Goal: Information Seeking & Learning: Learn about a topic

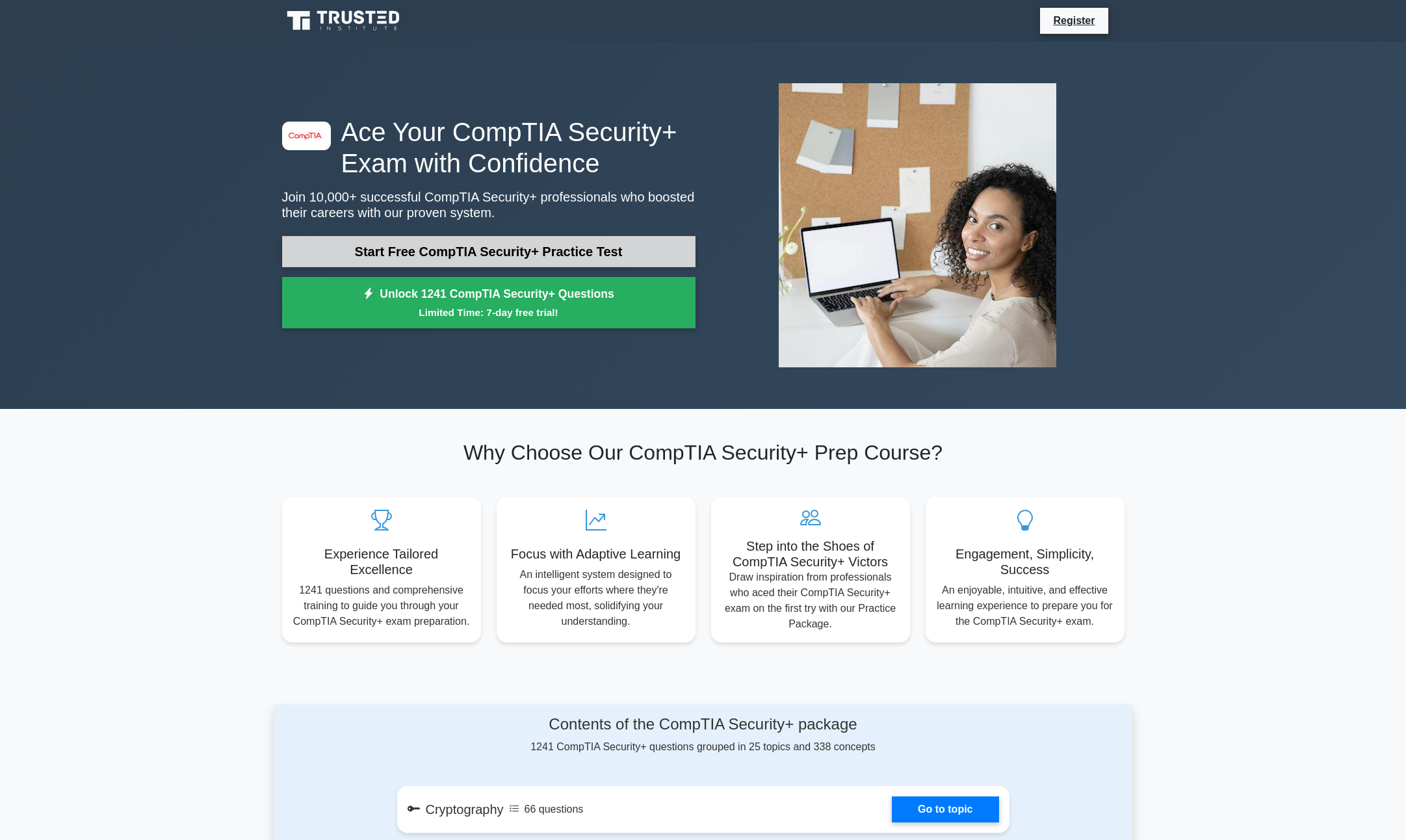
click at [513, 256] on link "Start Free CompTIA Security+ Practice Test" at bounding box center [489, 251] width 414 height 31
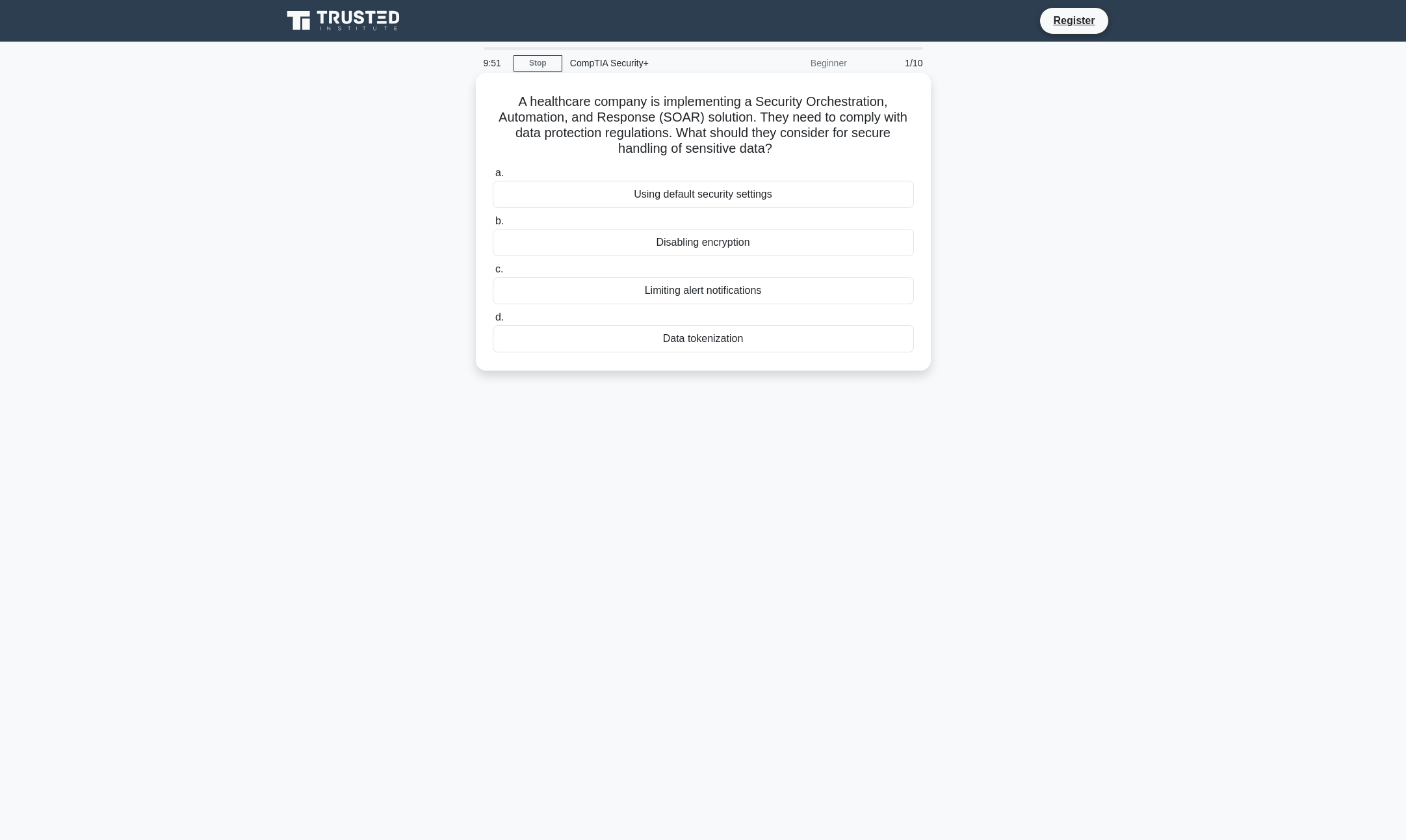
click at [699, 339] on div "Data tokenization" at bounding box center [703, 339] width 422 height 27
click at [493, 322] on input "d. Data tokenization" at bounding box center [493, 317] width 0 height 9
click at [732, 198] on div "Role-based access control (RBAC)" at bounding box center [703, 195] width 422 height 27
click at [493, 177] on input "a. Role-based access control (RBAC)" at bounding box center [493, 173] width 0 height 9
click at [690, 293] on div "Obtain certificates from a publicly trusted CA." at bounding box center [703, 291] width 422 height 27
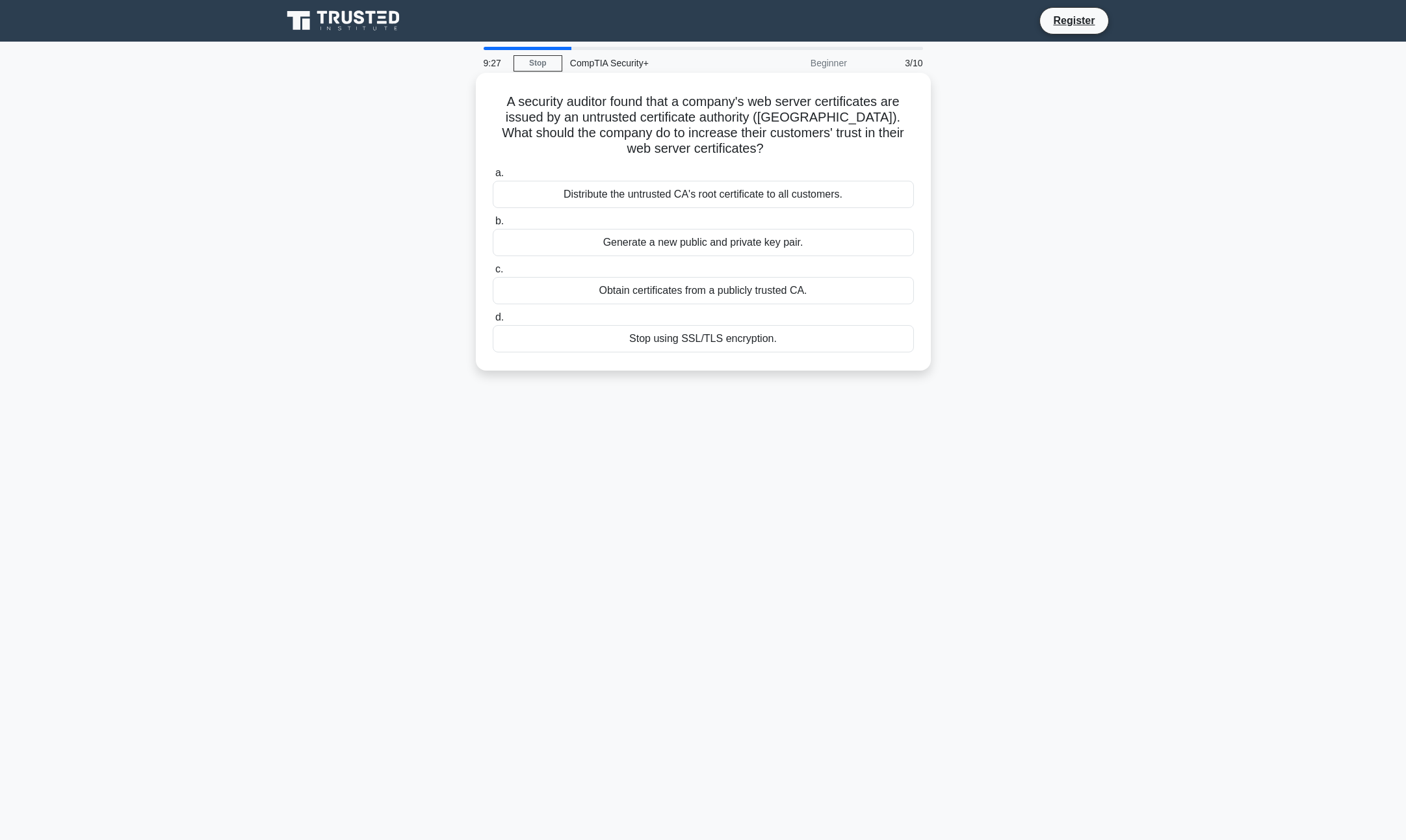
click at [493, 274] on input "c. Obtain certificates from a publicly trusted CA." at bounding box center [493, 269] width 0 height 9
click at [699, 181] on div "Review and revise inheritance settings" at bounding box center [703, 195] width 422 height 27
click at [493, 177] on input "a. Review and revise inheritance settings" at bounding box center [493, 173] width 0 height 9
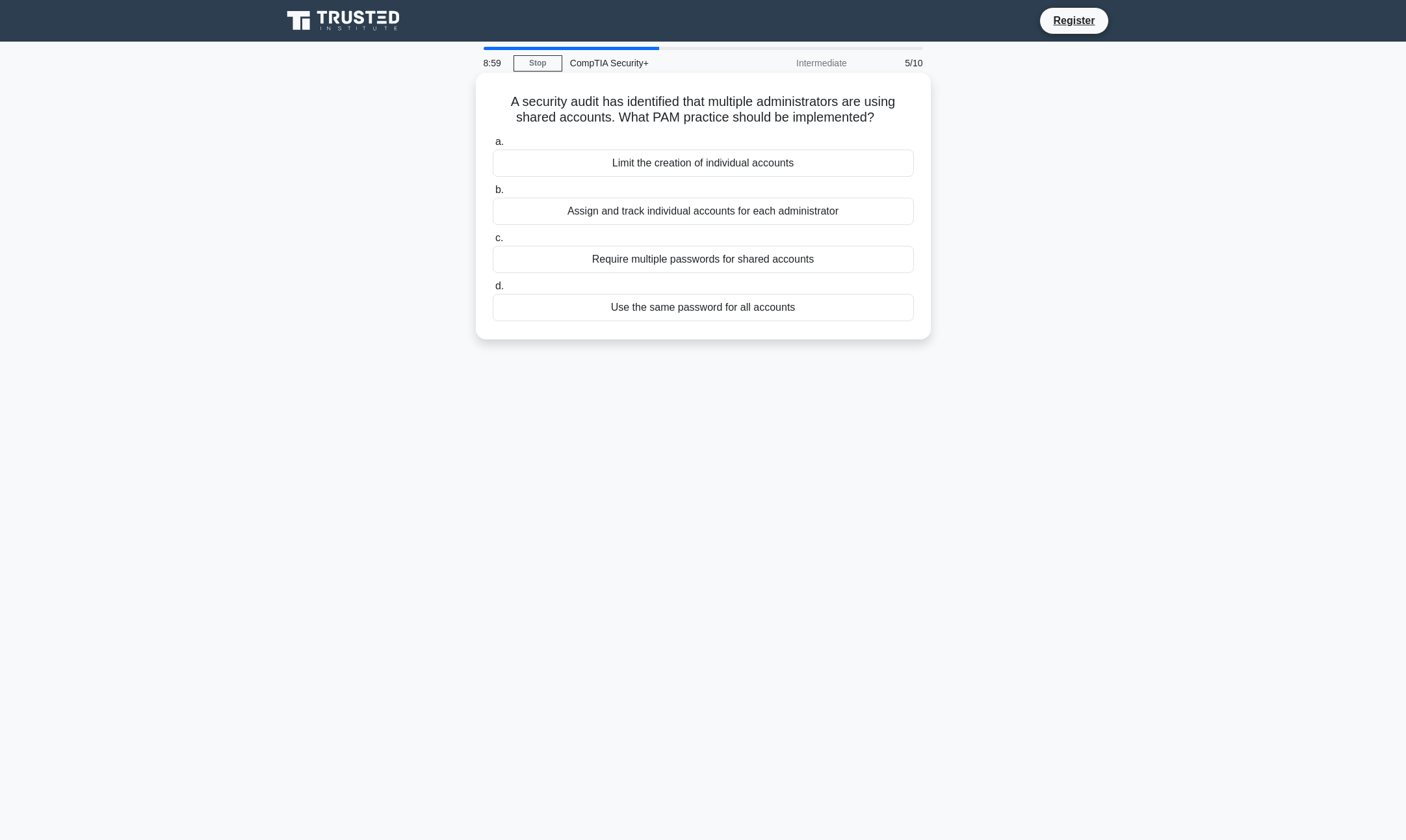
click at [739, 215] on div "Assign and track individual accounts for each administrator" at bounding box center [703, 211] width 422 height 27
click at [493, 195] on input "b. Assign and track individual accounts for each administrator" at bounding box center [493, 190] width 0 height 9
click at [696, 161] on div "Conduct a risk assessment" at bounding box center [703, 163] width 422 height 27
click at [493, 146] on input "a. Conduct a risk assessment" at bounding box center [493, 142] width 0 height 9
click at [726, 212] on div "Embed ransomware in a phishing email sent to targeted employees." at bounding box center [703, 211] width 422 height 27
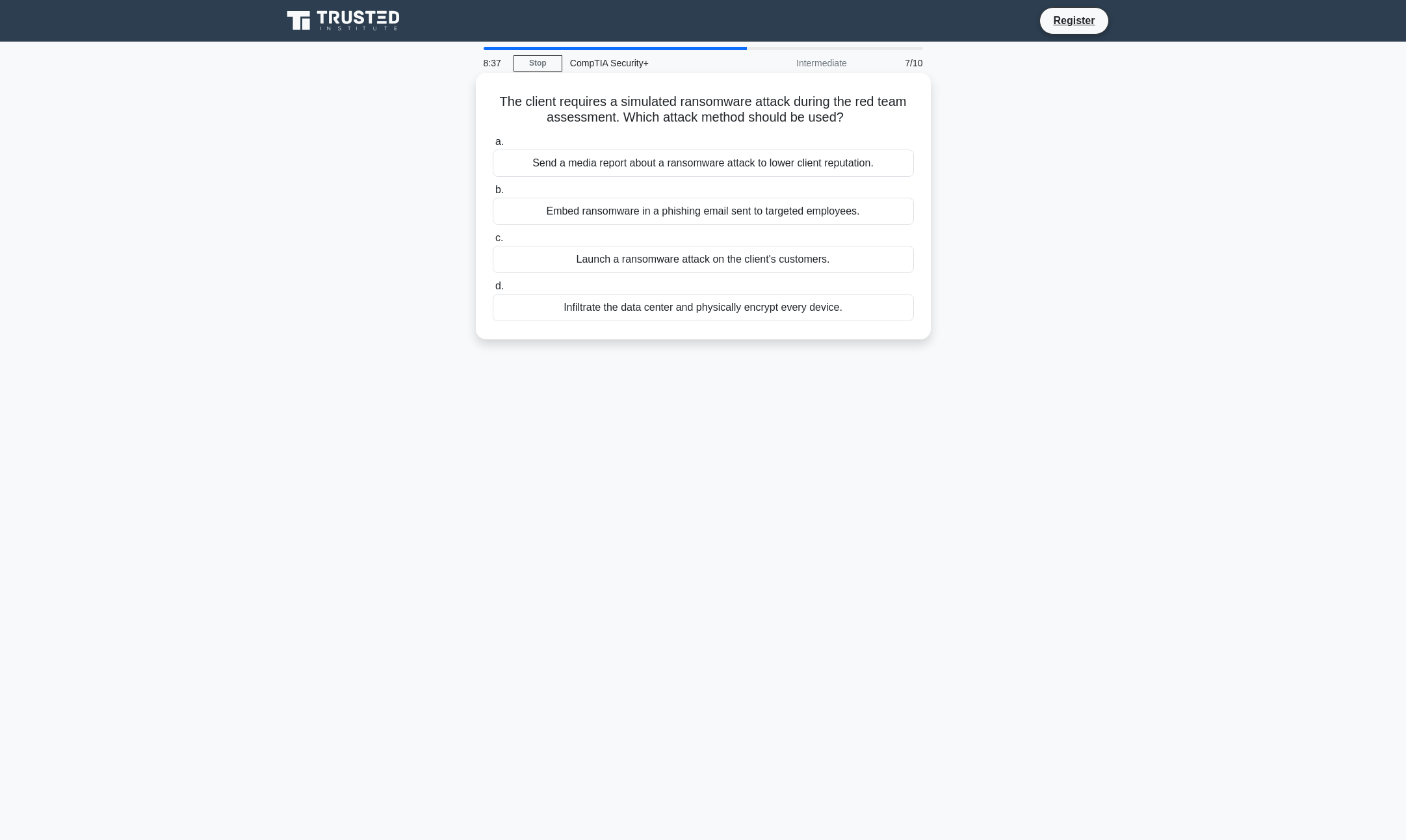
click at [493, 195] on input "b. Embed ransomware in a phishing email sent to targeted employees." at bounding box center [493, 190] width 0 height 9
click at [725, 273] on div "Active-passive configuration without load balancing" at bounding box center [703, 259] width 422 height 27
click at [493, 243] on input "c. Active-passive configuration without load balancing" at bounding box center [493, 238] width 0 height 9
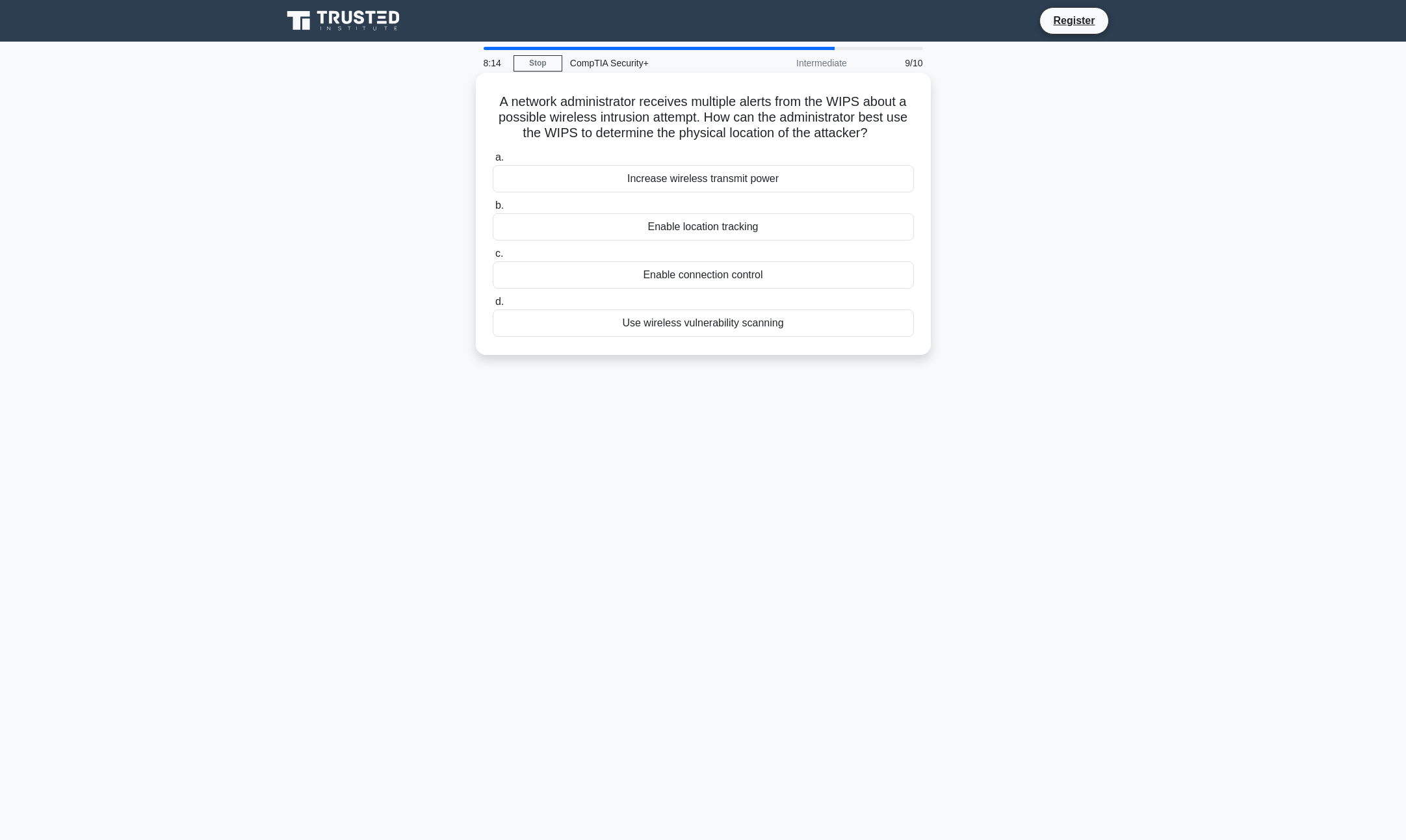
click at [717, 219] on div "Enable location tracking" at bounding box center [703, 227] width 422 height 27
click at [493, 210] on input "b. Enable location tracking" at bounding box center [493, 206] width 0 height 9
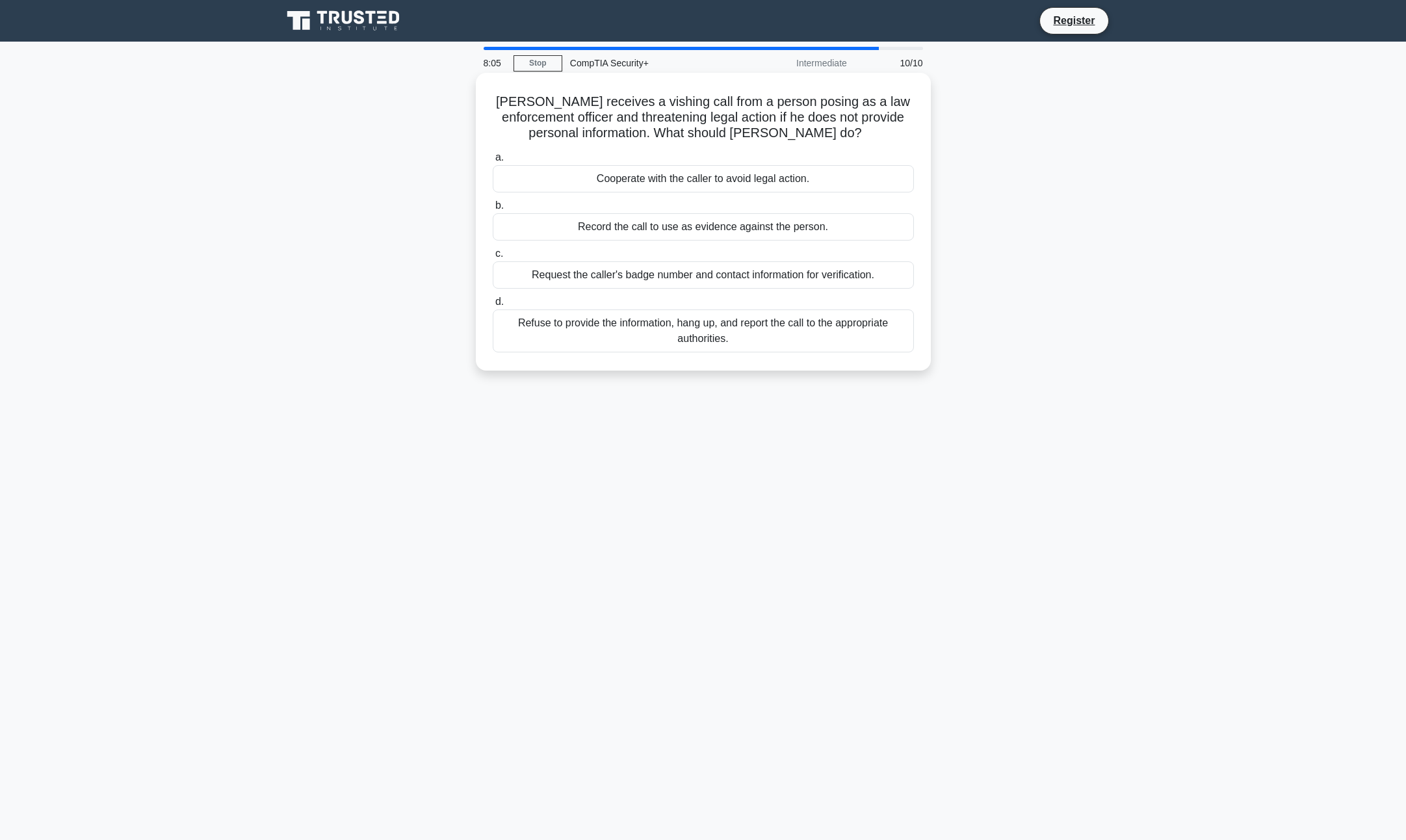
click at [724, 332] on div "Refuse to provide the information, hang up, and report the call to the appropri…" at bounding box center [703, 331] width 422 height 43
click at [493, 306] on input "d. Refuse to provide the information, hang up, and report the call to the appro…" at bounding box center [493, 302] width 0 height 9
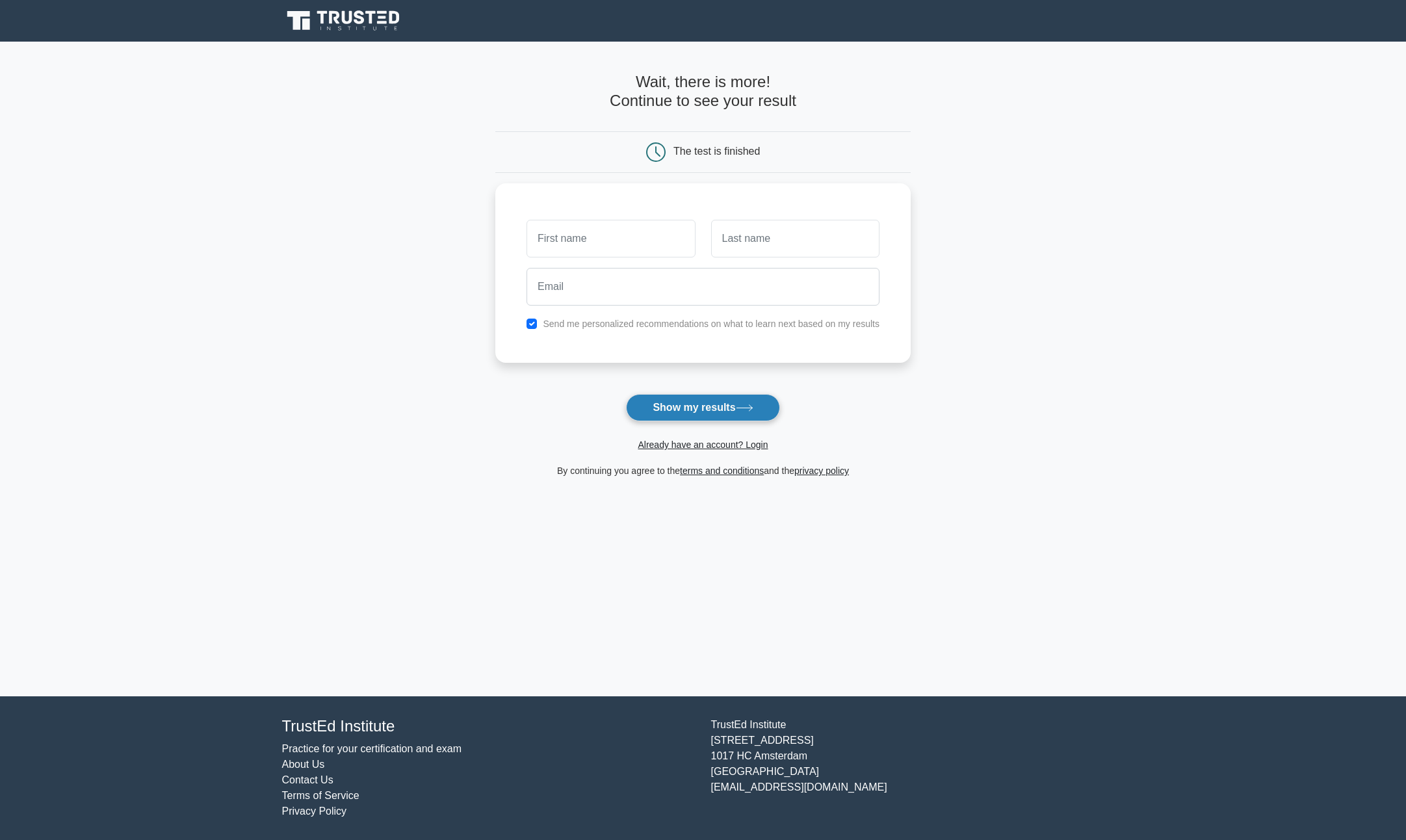
click at [698, 406] on button "Show my results" at bounding box center [703, 408] width 154 height 27
click at [626, 228] on input "text" at bounding box center [610, 235] width 168 height 38
type input "[PERSON_NAME]"
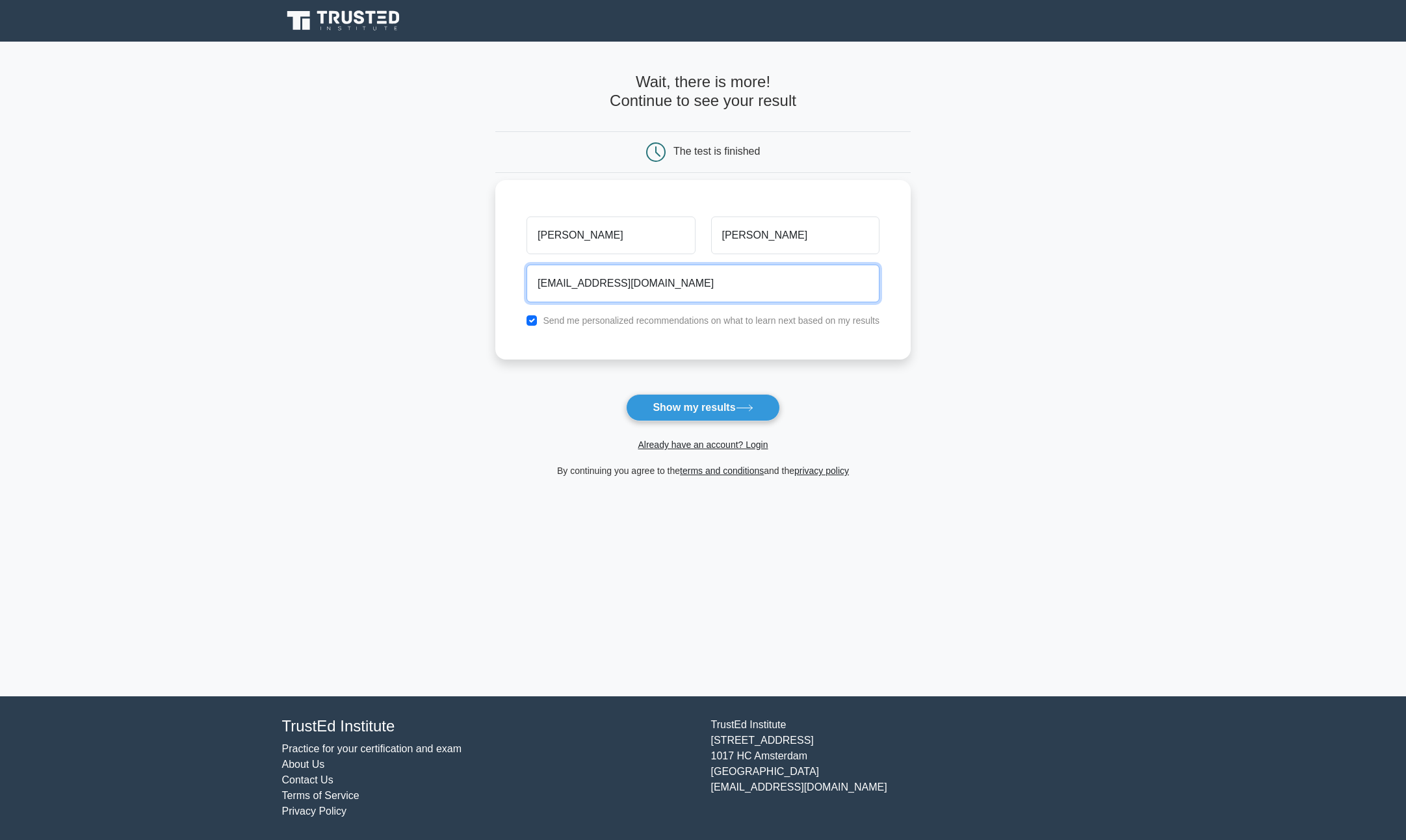
type input "[EMAIL_ADDRESS][DOMAIN_NAME]"
click at [632, 326] on label "Send me personalized recommendations on what to learn next based on my results" at bounding box center [711, 320] width 337 height 10
click at [603, 319] on label "Send me personalized recommendations on what to learn next based on my results" at bounding box center [711, 320] width 337 height 10
click at [528, 322] on input "checkbox" at bounding box center [531, 320] width 10 height 10
checkbox input "false"
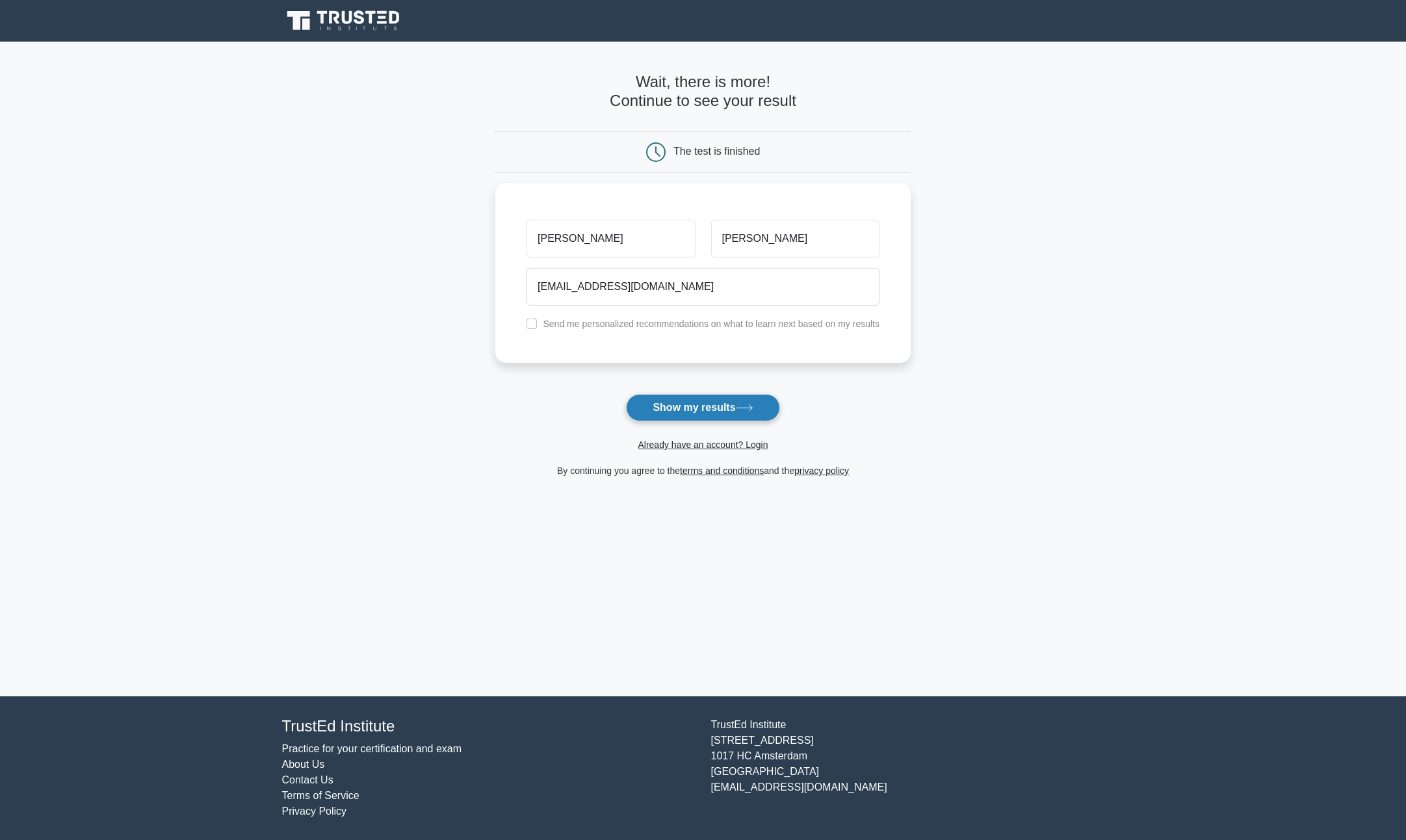
click at [748, 408] on icon at bounding box center [745, 408] width 17 height 7
